Goal: Task Accomplishment & Management: Complete application form

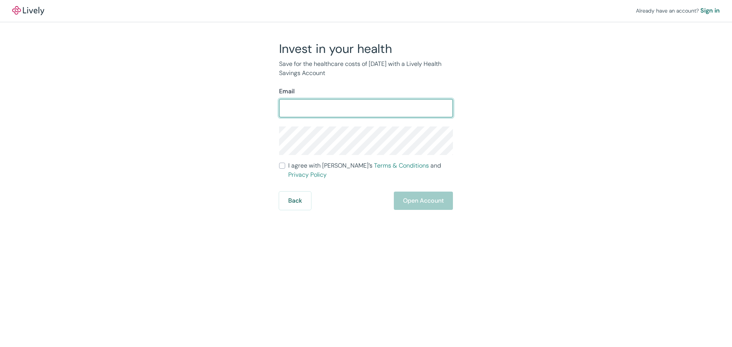
type input "[EMAIL_ADDRESS][DOMAIN_NAME]"
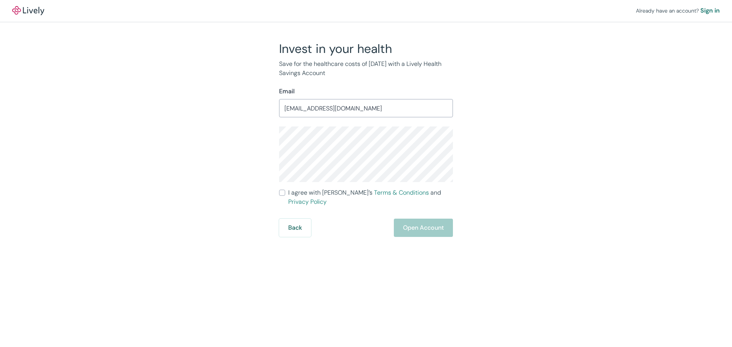
click at [283, 194] on input "I agree with Lively’s Terms & Conditions and Privacy Policy" at bounding box center [282, 193] width 6 height 6
checkbox input "true"
click at [414, 219] on button "Open Account" at bounding box center [423, 228] width 59 height 18
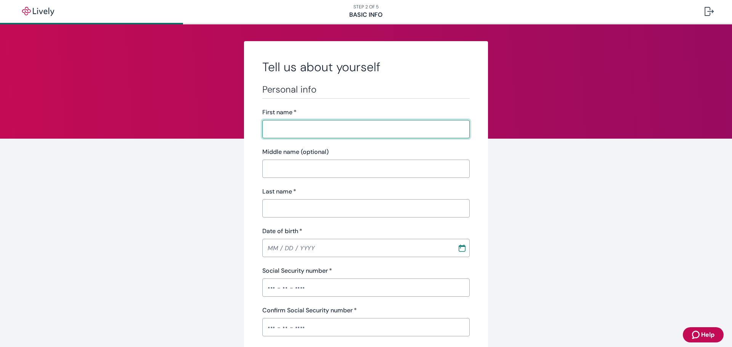
type input "[PERSON_NAME]"
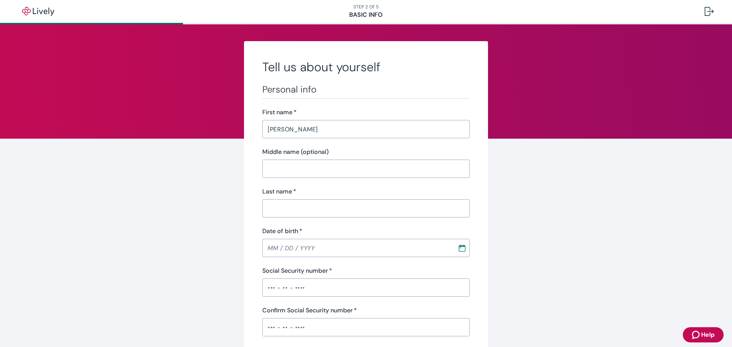
type input "W"
type input "[PERSON_NAME]"
type input "MM / DD / YYYY"
type input "Financial Services"
type input "[PHONE_NUMBER]"
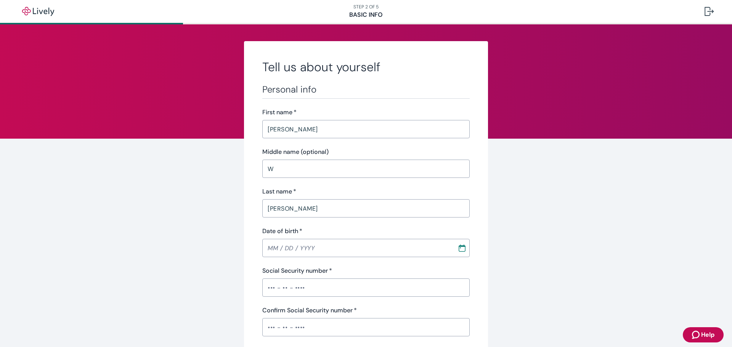
type input "[STREET_ADDRESS]"
type input "Ballston Spa"
type input "[US_STATE]"
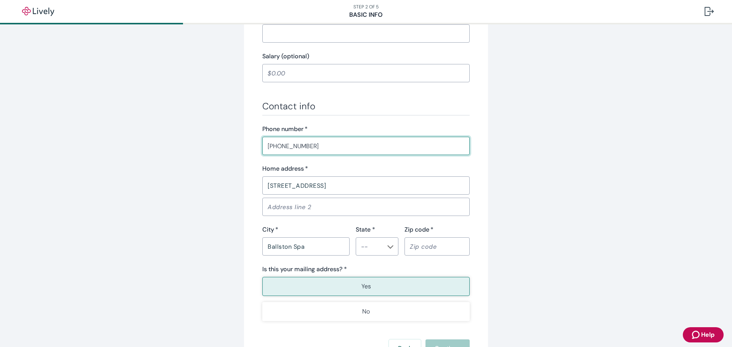
type input "12020"
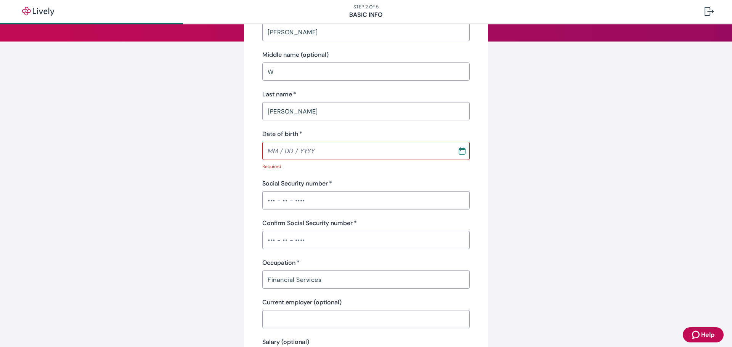
scroll to position [78, 0]
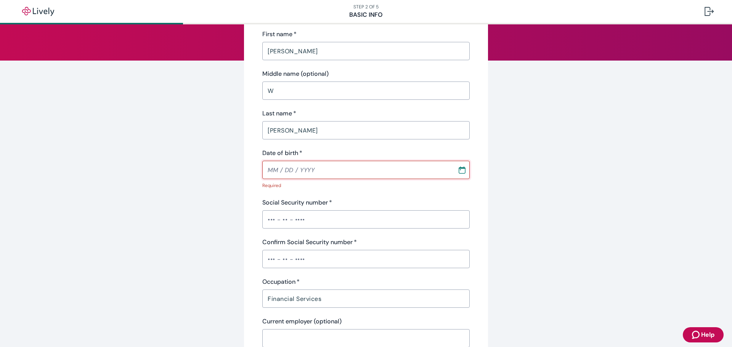
click at [299, 167] on input "Date of birth   *" at bounding box center [357, 169] width 190 height 15
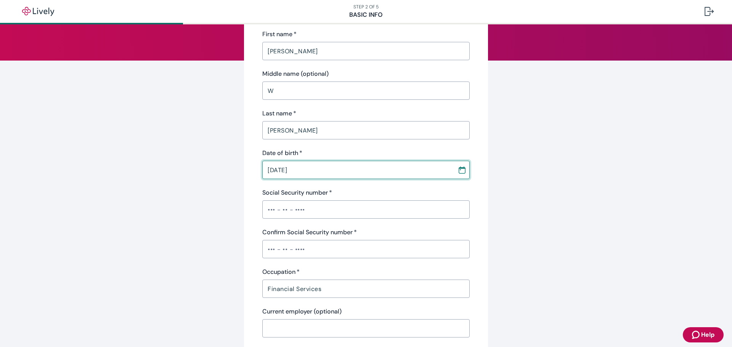
scroll to position [116, 0]
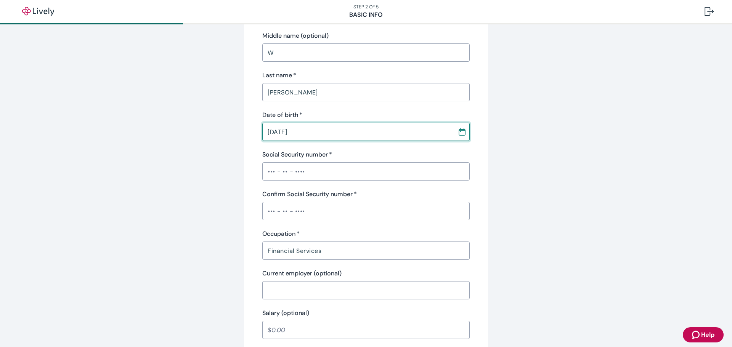
type input "[DATE]"
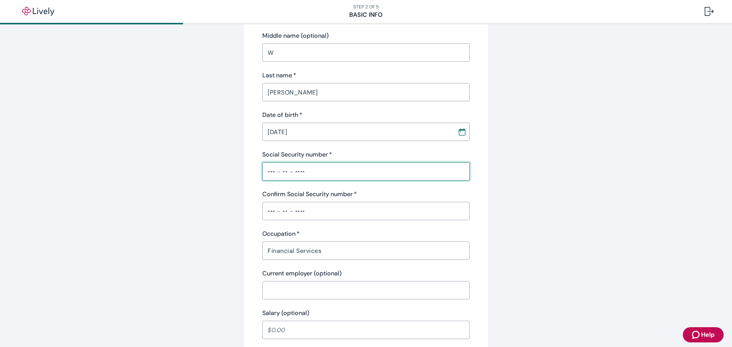
click at [274, 172] on input "Social Security number   *" at bounding box center [365, 171] width 207 height 15
type input "•••-••-8668"
click at [268, 216] on input "Confirm Social Security number   *" at bounding box center [365, 211] width 207 height 15
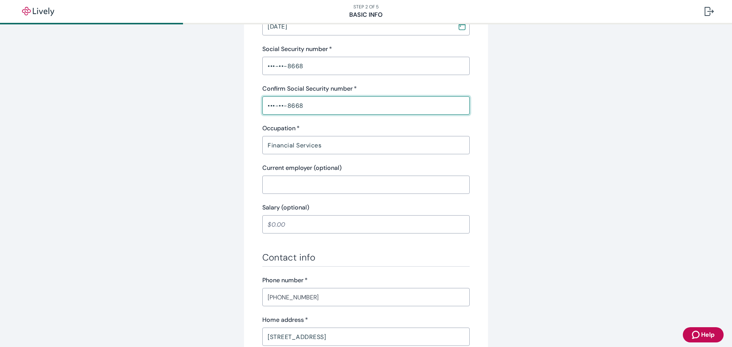
scroll to position [231, 0]
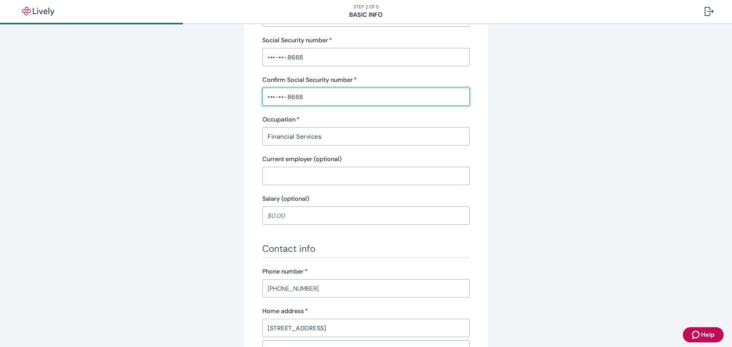
type input "•••-••-8668"
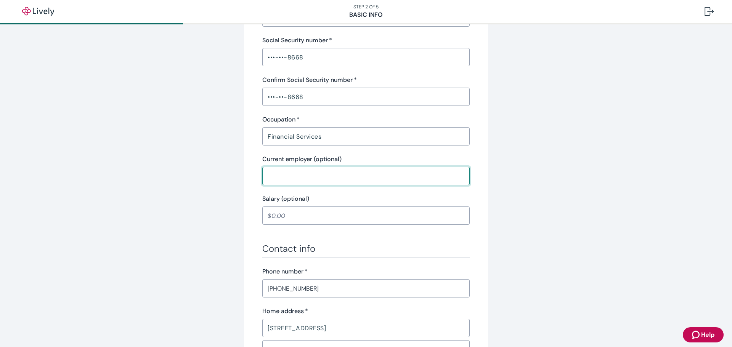
click at [293, 173] on input "Current employer (optional)" at bounding box center [365, 175] width 207 height 15
type input "Continuum Wealth Advisors"
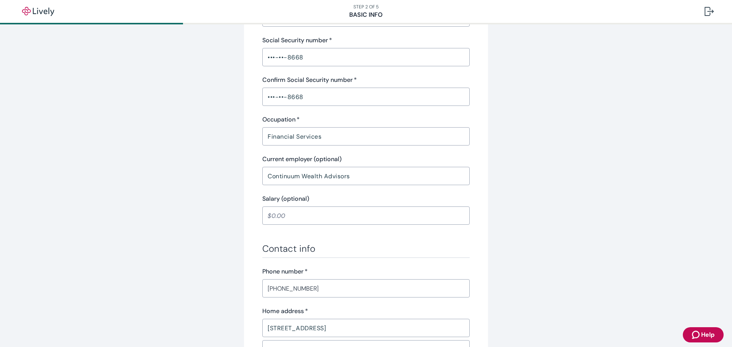
click at [316, 216] on input "Salary (optional)" at bounding box center [365, 215] width 207 height 15
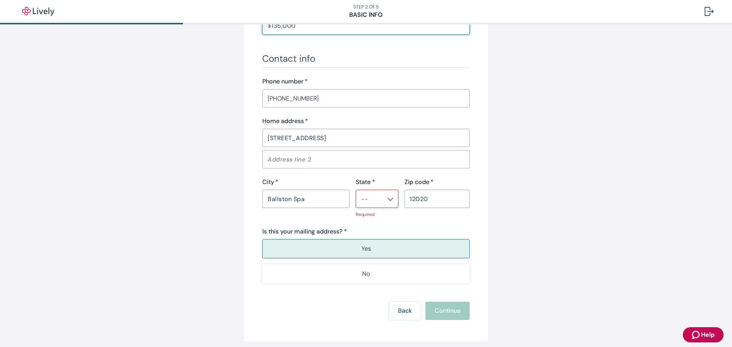
scroll to position [421, 0]
type input "135,000.00"
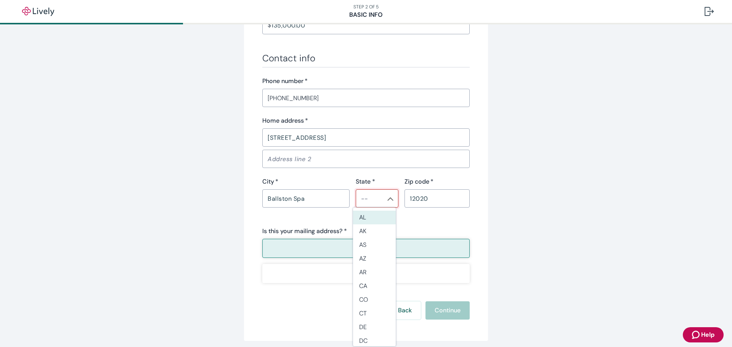
click at [374, 197] on body "STEP 2 OF 5 Basic Info Tell us about yourself Personal info First name   * [PER…" at bounding box center [366, 173] width 732 height 347
click at [361, 218] on li "NY" at bounding box center [374, 218] width 43 height 14
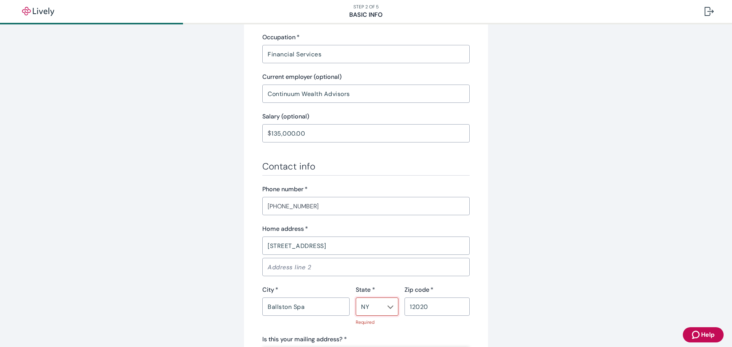
scroll to position [452, 0]
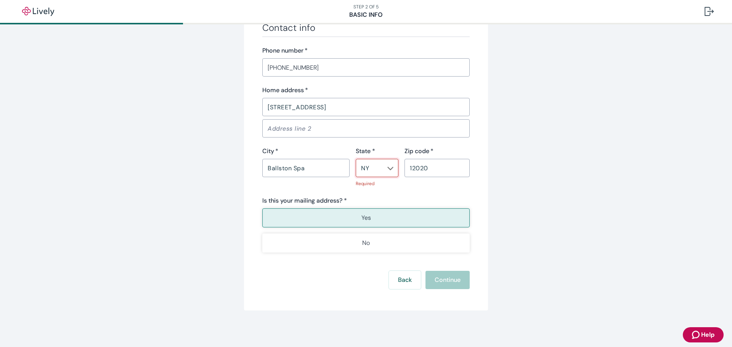
type input "NY"
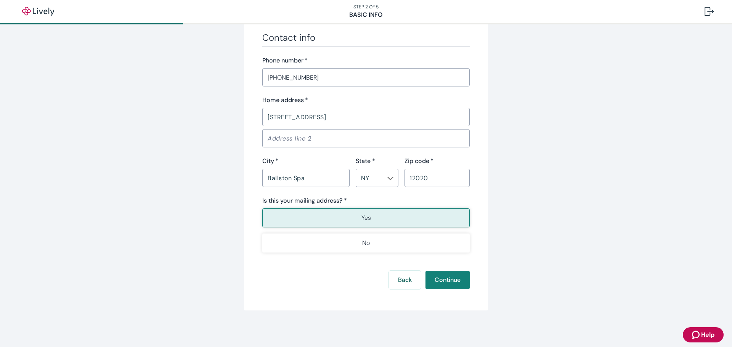
scroll to position [442, 0]
click at [449, 280] on div "Back Continue" at bounding box center [365, 280] width 207 height 18
click at [449, 279] on button "Continue" at bounding box center [447, 280] width 44 height 18
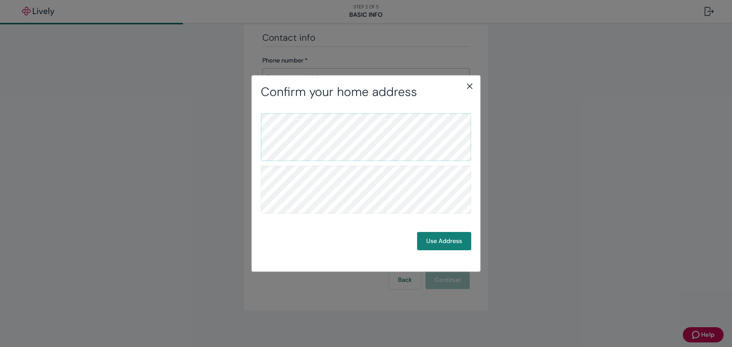
click at [436, 231] on div "Use Address" at bounding box center [366, 181] width 210 height 137
click at [437, 239] on button "Use Address" at bounding box center [444, 241] width 54 height 18
click at [449, 240] on button "Use Address" at bounding box center [444, 241] width 54 height 18
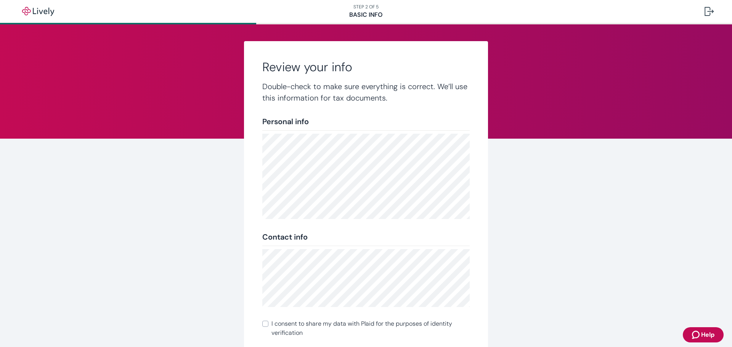
scroll to position [85, 0]
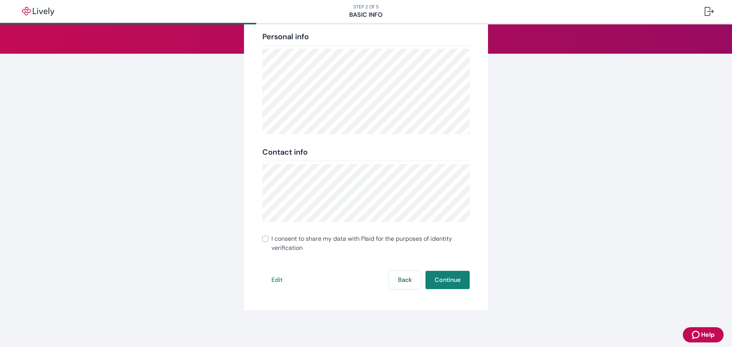
click at [263, 241] on input "I consent to share my data with Plaid for the purposes of identity verification" at bounding box center [265, 239] width 6 height 6
checkbox input "true"
click at [442, 280] on button "Continue" at bounding box center [447, 280] width 44 height 18
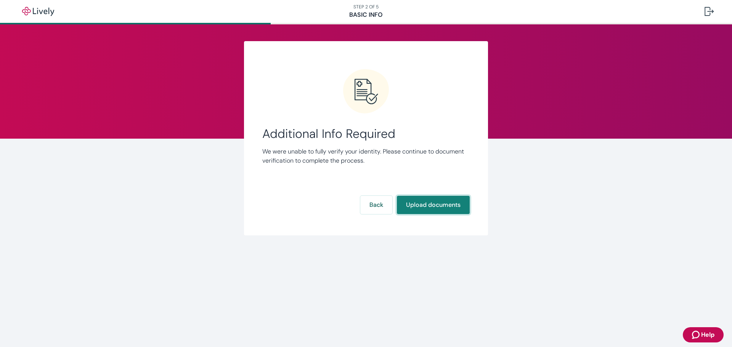
click at [437, 205] on button "Upload documents" at bounding box center [433, 205] width 73 height 18
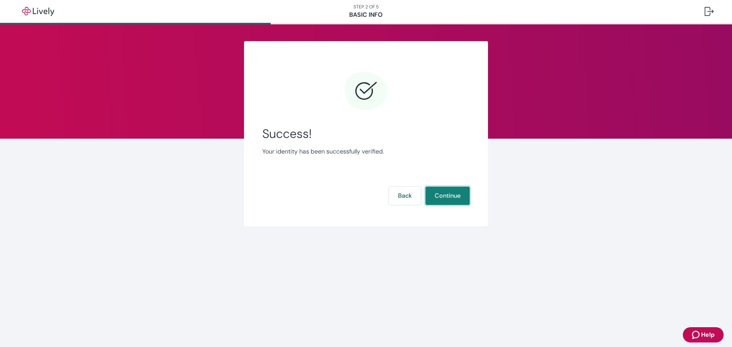
click at [456, 195] on button "Continue" at bounding box center [447, 196] width 44 height 18
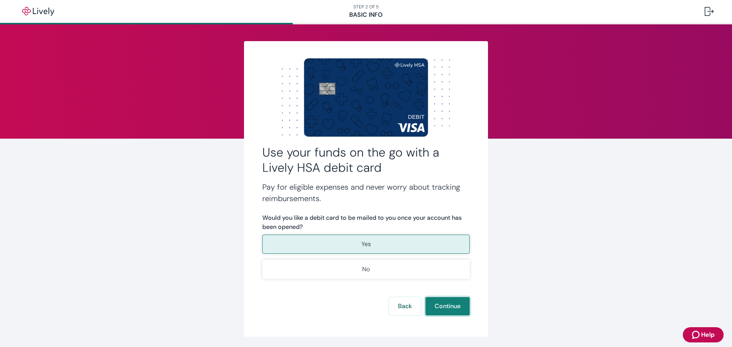
click at [450, 307] on button "Continue" at bounding box center [447, 306] width 44 height 18
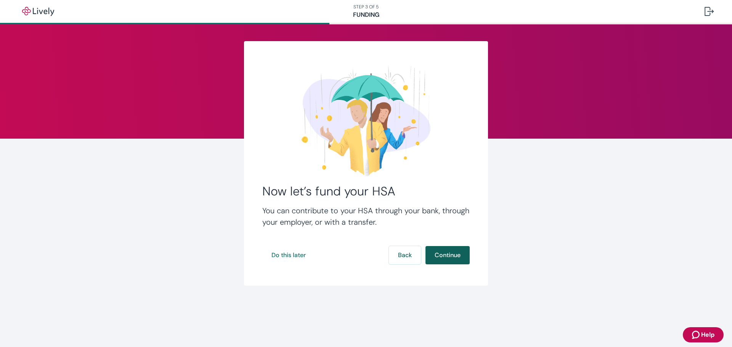
click at [455, 258] on button "Continue" at bounding box center [447, 255] width 44 height 18
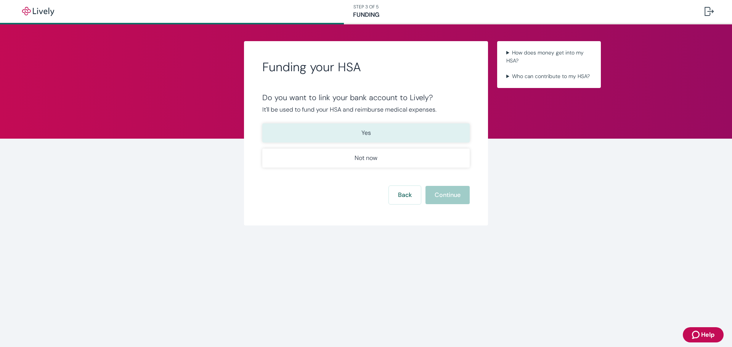
click at [390, 135] on button "Yes" at bounding box center [365, 132] width 207 height 19
click at [438, 194] on button "Continue" at bounding box center [447, 195] width 44 height 18
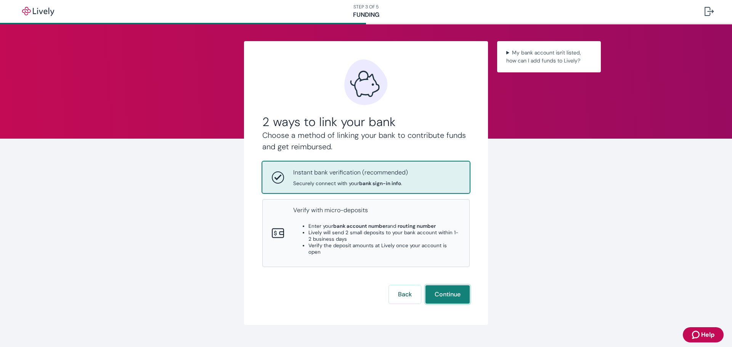
click at [441, 288] on button "Continue" at bounding box center [447, 294] width 44 height 18
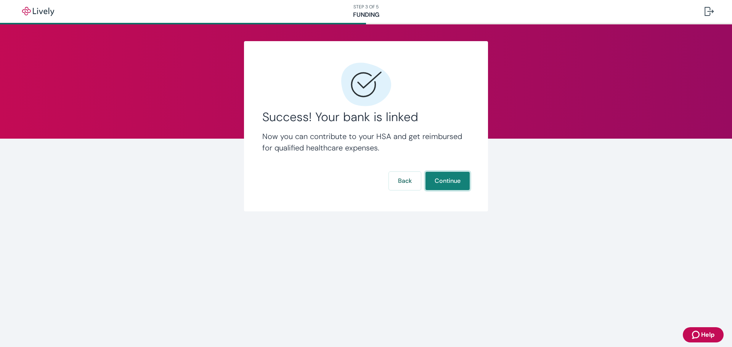
click at [452, 179] on button "Continue" at bounding box center [447, 181] width 44 height 18
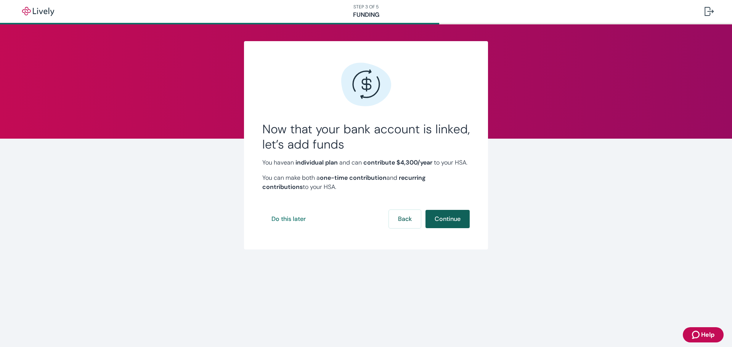
click at [445, 224] on button "Continue" at bounding box center [447, 219] width 44 height 18
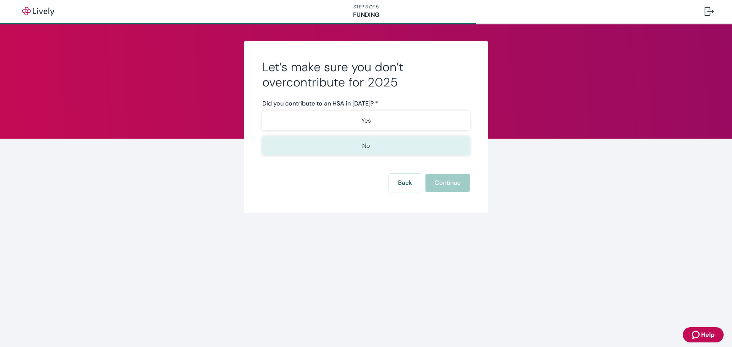
click at [381, 144] on button "No" at bounding box center [365, 145] width 207 height 19
click at [444, 184] on button "Continue" at bounding box center [447, 183] width 44 height 18
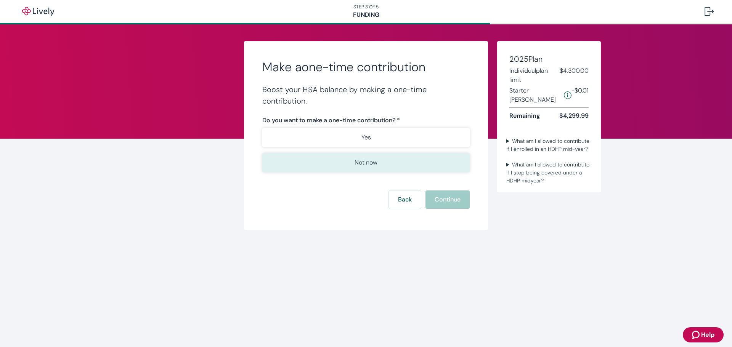
click at [375, 160] on p "Not now" at bounding box center [365, 162] width 23 height 9
click at [444, 199] on button "Continue" at bounding box center [447, 200] width 44 height 18
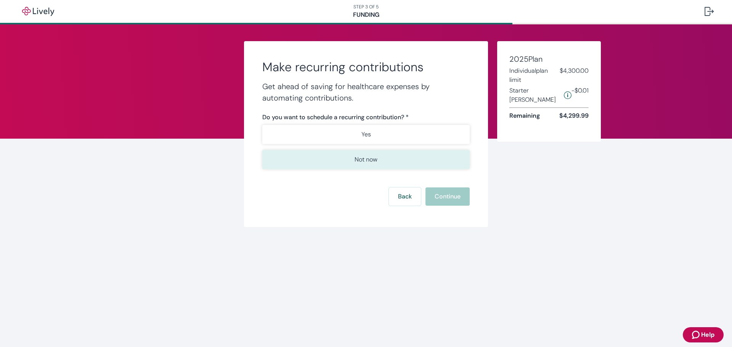
click at [382, 155] on button "Not now" at bounding box center [365, 159] width 207 height 19
click at [451, 200] on button "Continue" at bounding box center [447, 196] width 44 height 18
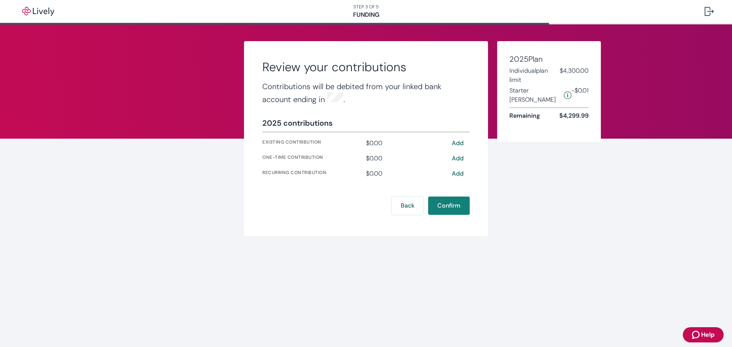
click at [462, 141] on button "Add" at bounding box center [457, 143] width 24 height 9
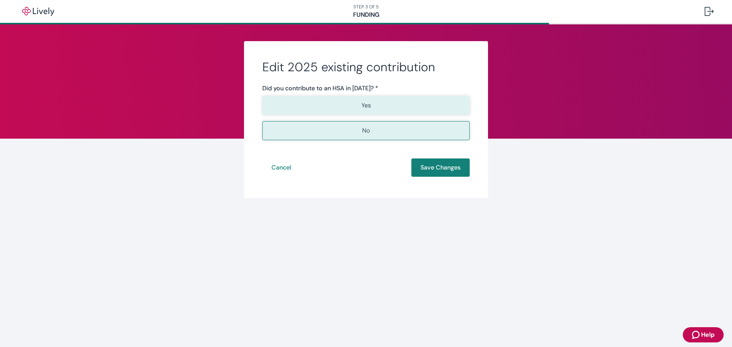
click at [366, 100] on button "Yes" at bounding box center [365, 105] width 207 height 19
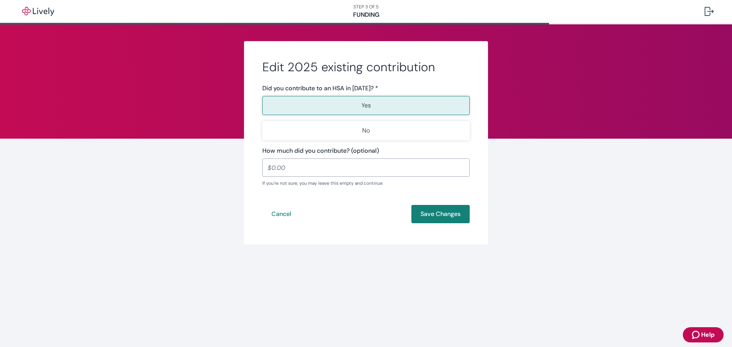
click at [307, 166] on input "How much did you contribute? (optional)" at bounding box center [365, 167] width 207 height 15
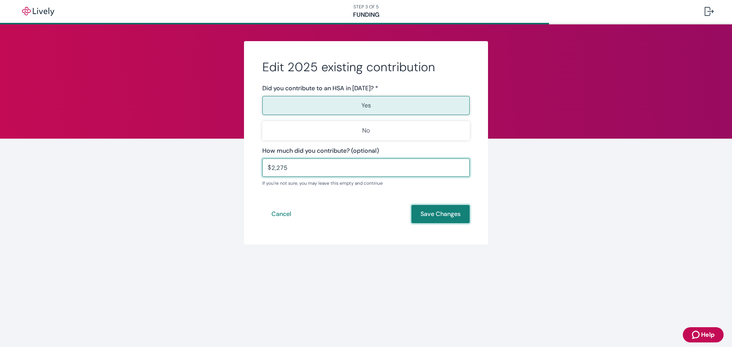
type input "2,275.00"
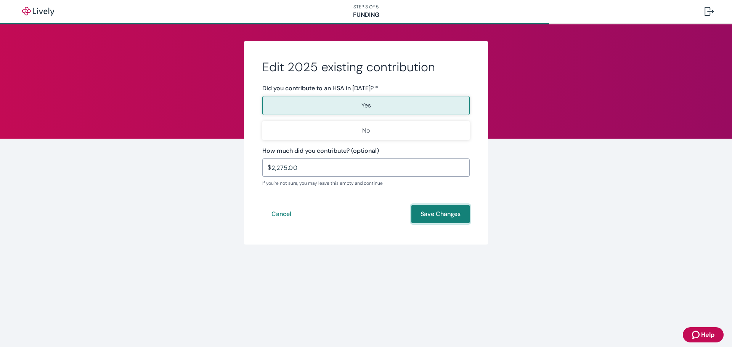
click at [437, 215] on button "Save Changes" at bounding box center [440, 214] width 58 height 18
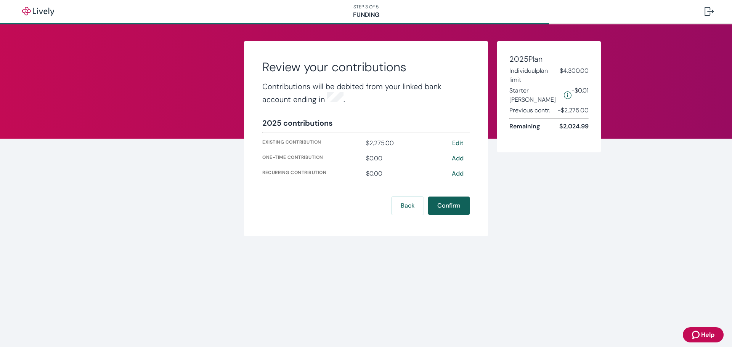
click at [459, 204] on button "Confirm" at bounding box center [449, 206] width 42 height 18
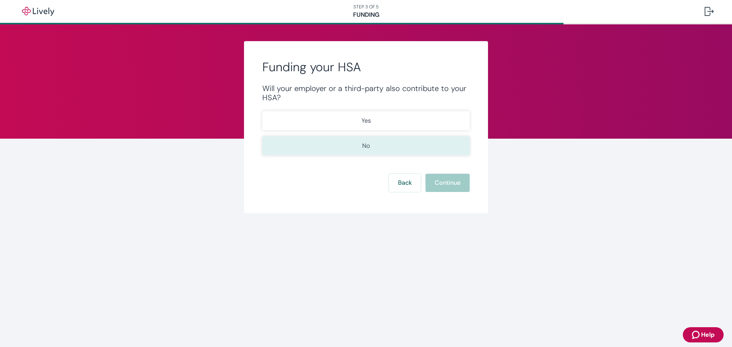
click at [392, 149] on button "No" at bounding box center [365, 145] width 207 height 19
click at [444, 187] on button "Continue" at bounding box center [447, 183] width 44 height 18
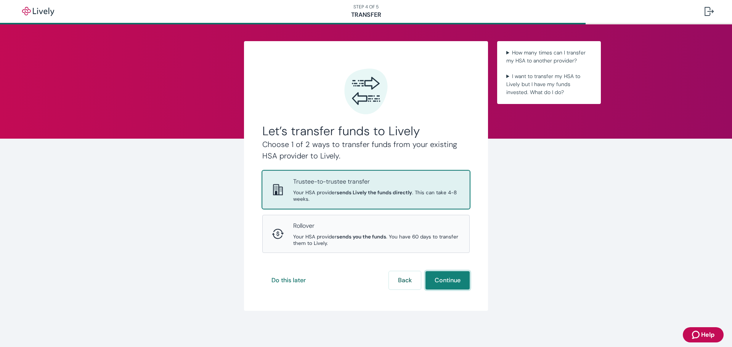
click at [450, 279] on button "Continue" at bounding box center [447, 280] width 44 height 18
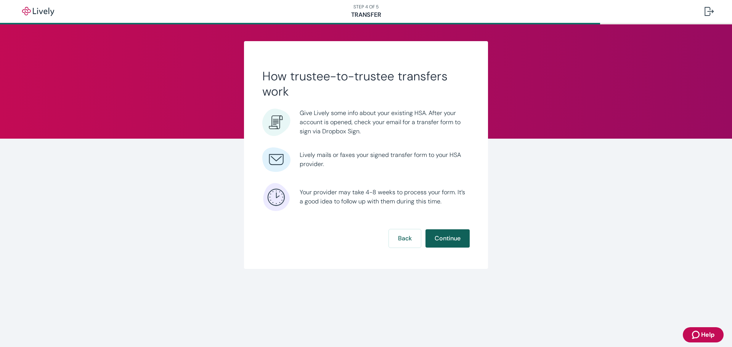
click at [446, 240] on button "Continue" at bounding box center [447, 238] width 44 height 18
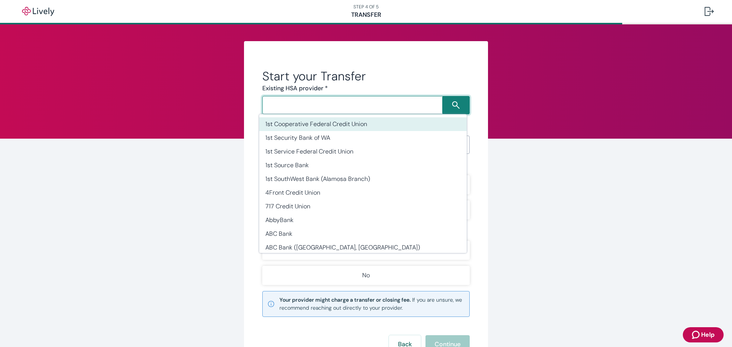
click at [312, 108] on input "Search input" at bounding box center [353, 105] width 178 height 11
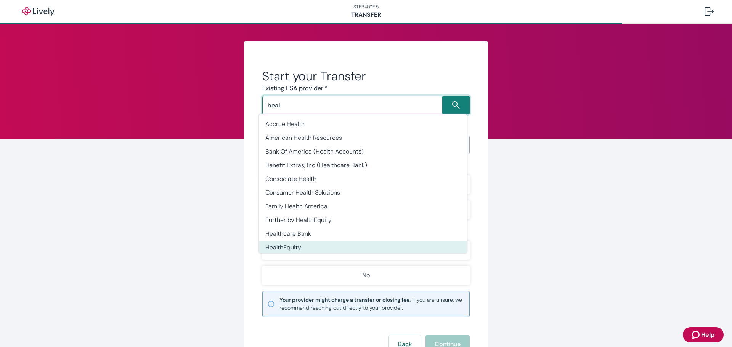
click at [326, 245] on li "HealthEquity" at bounding box center [362, 248] width 207 height 14
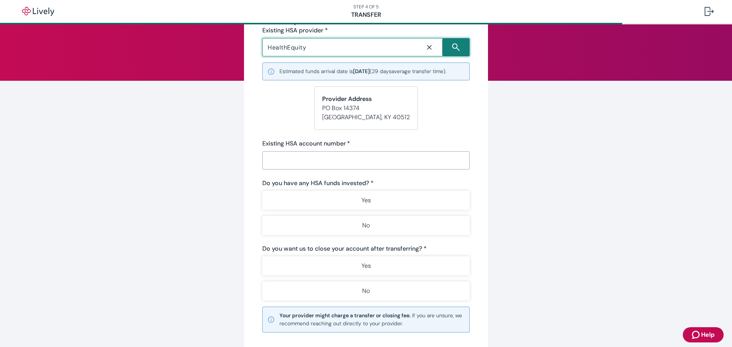
scroll to position [76, 0]
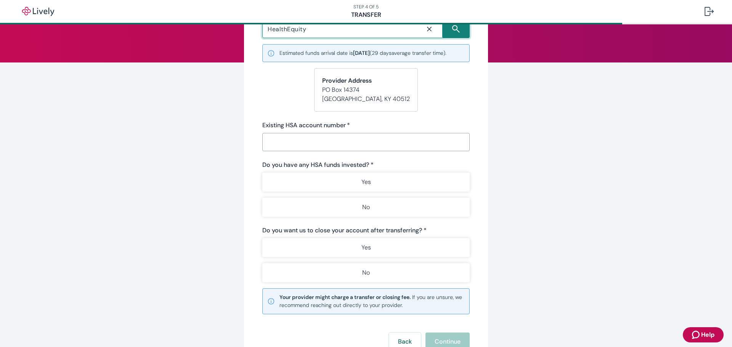
type input "HealthEquity"
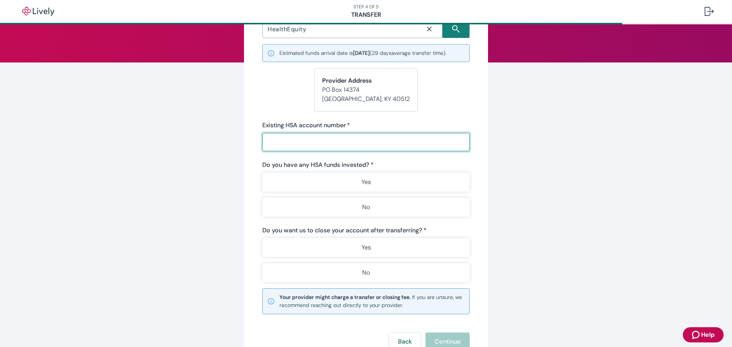
click at [301, 142] on input "Existing HSA account number   *" at bounding box center [365, 142] width 207 height 15
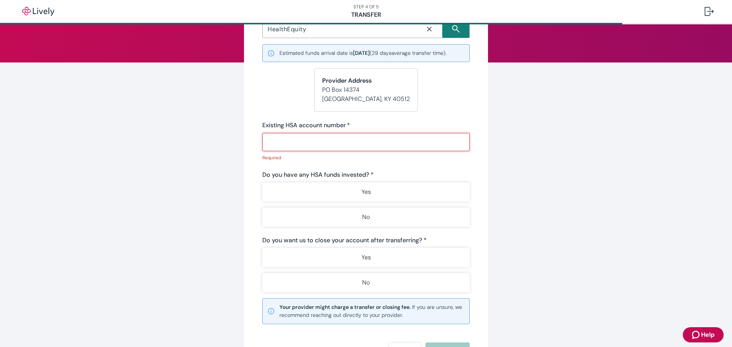
click at [316, 143] on input "Existing HSA account number   *" at bounding box center [365, 142] width 207 height 15
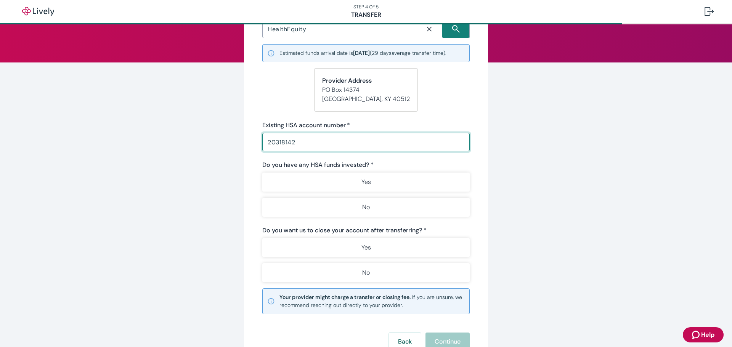
type input "20318142"
click at [532, 204] on div "Start your Transfer Existing HSA provider * HealthEquity ​ Estimated funds arri…" at bounding box center [366, 168] width 366 height 407
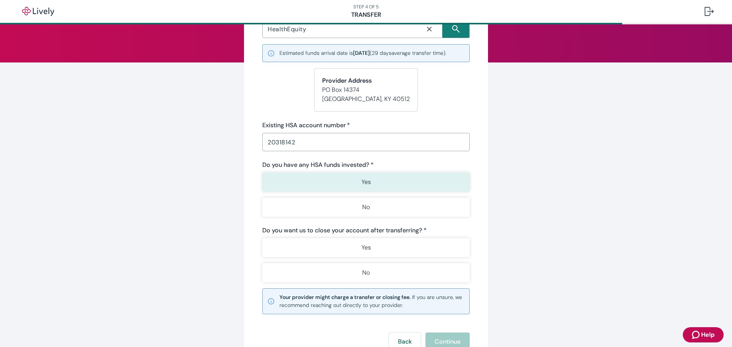
click at [342, 184] on button "Yes" at bounding box center [365, 182] width 207 height 19
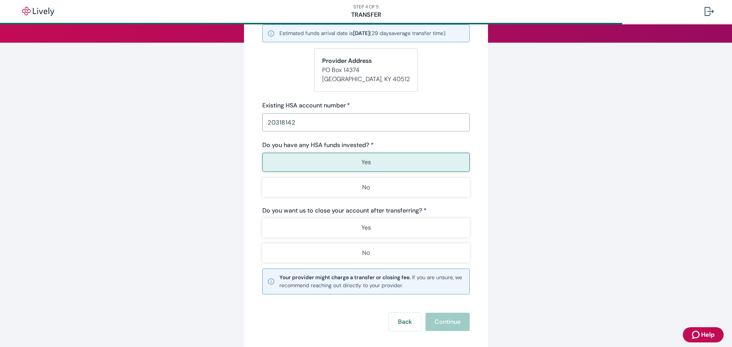
scroll to position [114, 0]
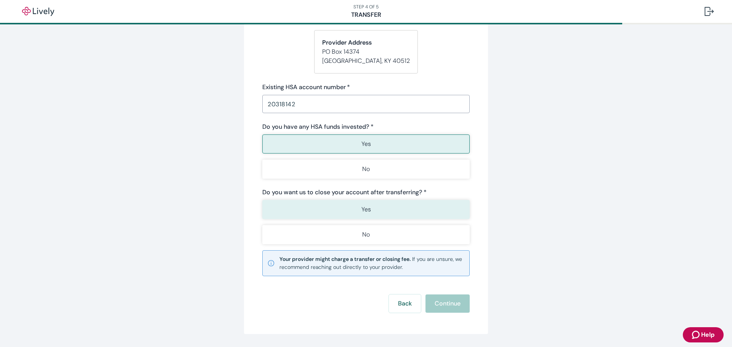
click at [353, 212] on button "Yes" at bounding box center [365, 209] width 207 height 19
click at [454, 308] on button "Continue" at bounding box center [447, 304] width 44 height 18
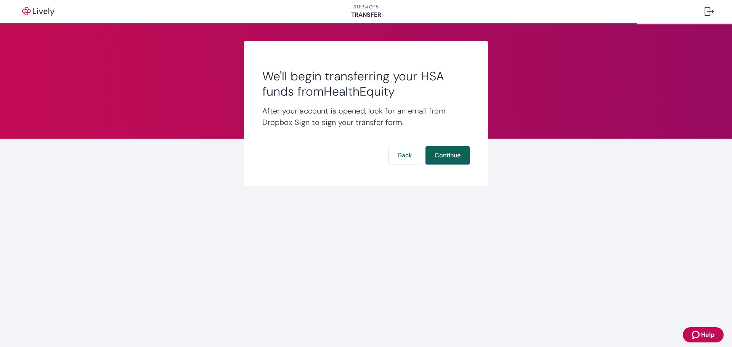
click at [455, 163] on button "Continue" at bounding box center [447, 155] width 44 height 18
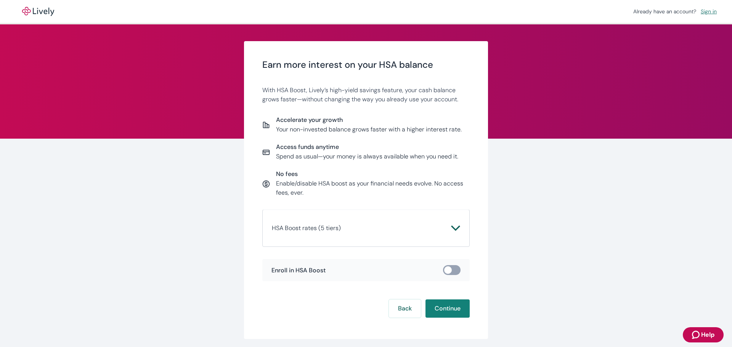
click at [453, 226] on icon "Chevron icon" at bounding box center [455, 228] width 9 height 9
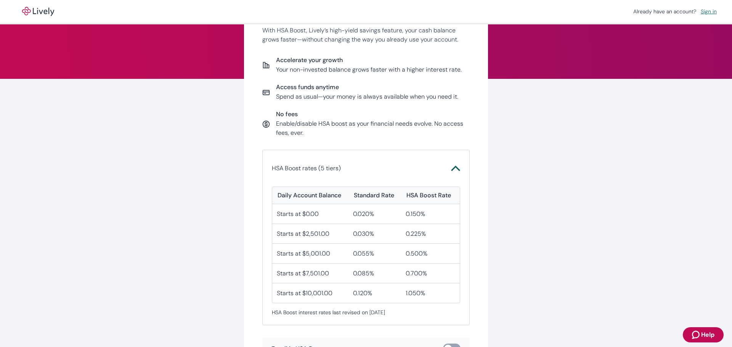
scroll to position [76, 0]
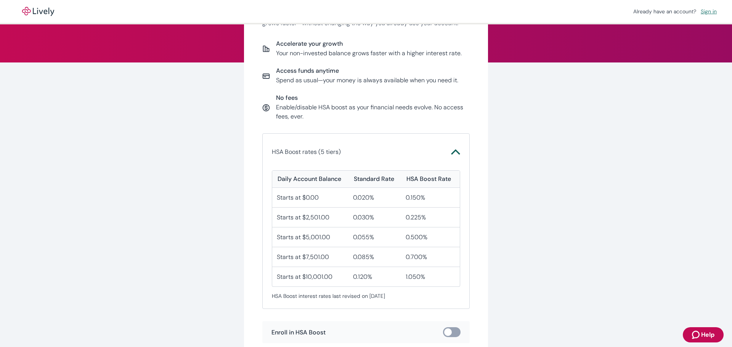
click at [456, 150] on icon "Chevron icon" at bounding box center [455, 151] width 9 height 9
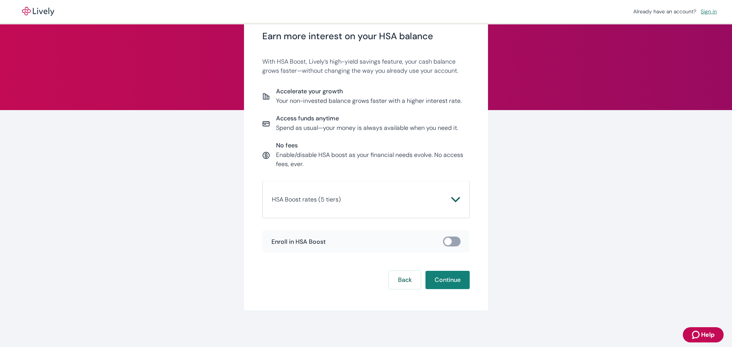
scroll to position [29, 0]
click at [452, 237] on span at bounding box center [452, 242] width 18 height 10
click at [450, 239] on input "checkbox" at bounding box center [447, 242] width 23 height 8
checkbox input "true"
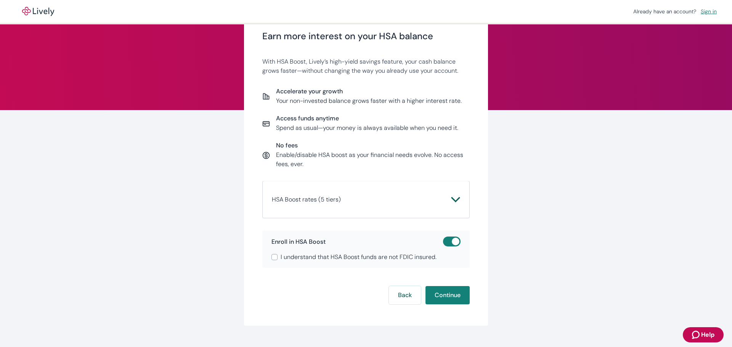
click at [271, 258] on input "I understand that HSA Boost funds are not FDIC insured." at bounding box center [274, 257] width 6 height 6
checkbox input "true"
click at [394, 199] on span "HSA Boost rates (5 tiers)" at bounding box center [361, 199] width 179 height 9
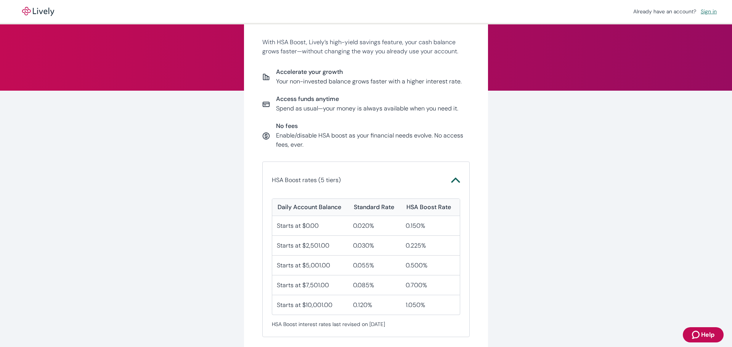
scroll to position [67, 0]
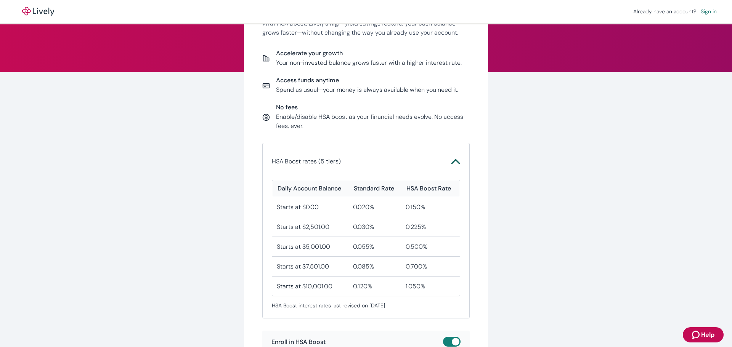
click at [377, 163] on span "HSA Boost rates (5 tiers)" at bounding box center [361, 161] width 179 height 9
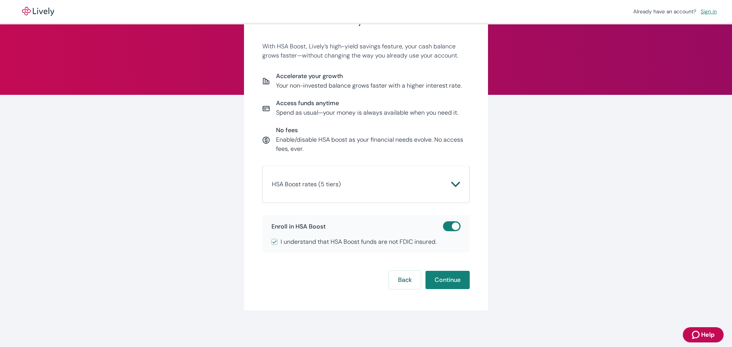
scroll to position [44, 0]
click at [447, 276] on button "Continue" at bounding box center [447, 280] width 44 height 18
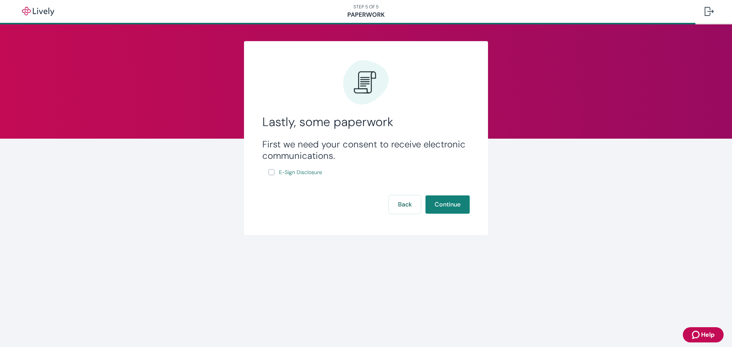
click at [272, 171] on input "E-Sign Disclosure" at bounding box center [271, 172] width 6 height 6
checkbox input "true"
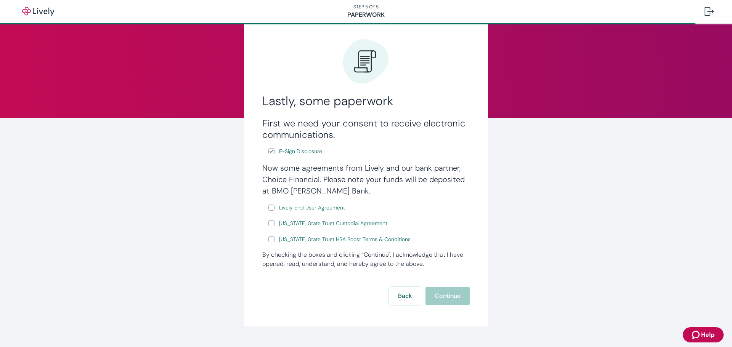
scroll to position [37, 0]
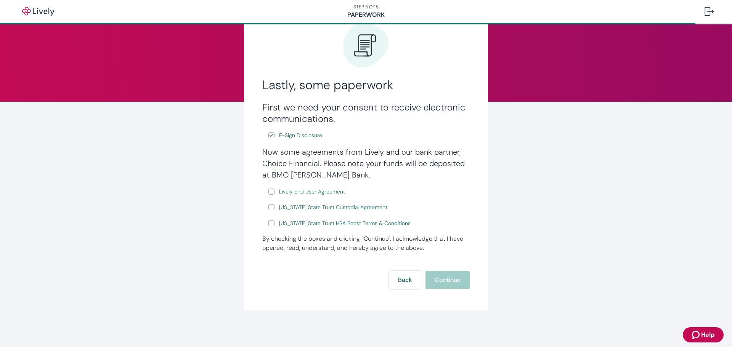
click at [269, 193] on input "Lively End User Agreement" at bounding box center [271, 192] width 6 height 6
checkbox input "true"
click at [269, 207] on input "[US_STATE] State Trust Custodial Agreement" at bounding box center [271, 207] width 6 height 6
checkbox input "true"
click at [271, 224] on input "[US_STATE] State Trust HSA Boost Terms & Conditions" at bounding box center [271, 223] width 6 height 6
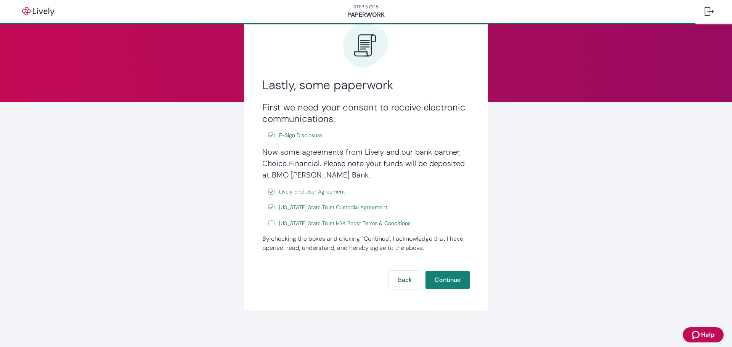
checkbox input "true"
click at [453, 279] on button "Continue" at bounding box center [447, 280] width 44 height 18
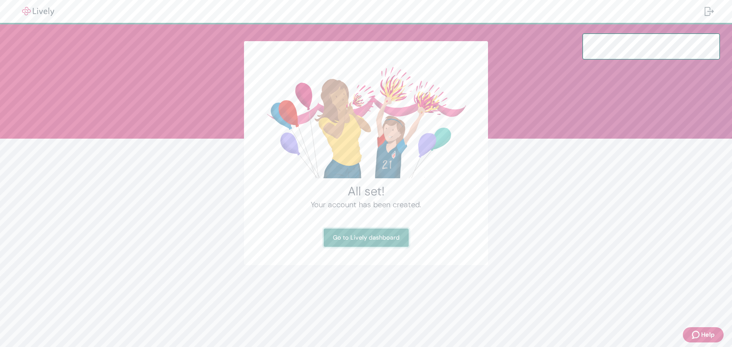
click at [368, 238] on link "Go to Lively dashboard" at bounding box center [366, 238] width 85 height 18
